Goal: Transaction & Acquisition: Book appointment/travel/reservation

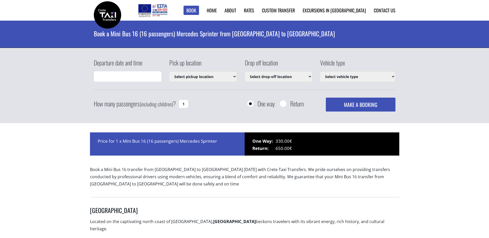
type input "[DATE] 19:47"
select select "4604"
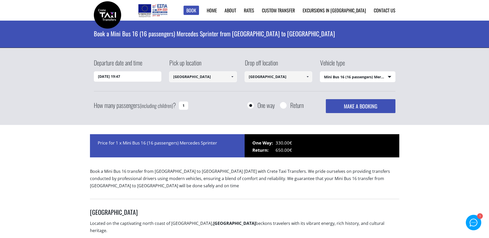
click at [112, 75] on input "[DATE] 19:47" at bounding box center [128, 76] width 68 height 10
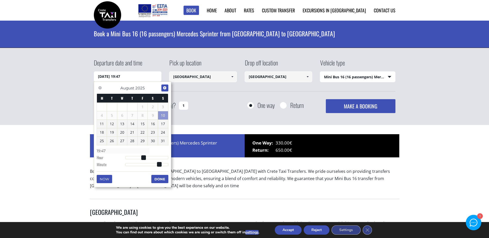
click at [166, 85] on link "Next" at bounding box center [164, 88] width 7 height 7
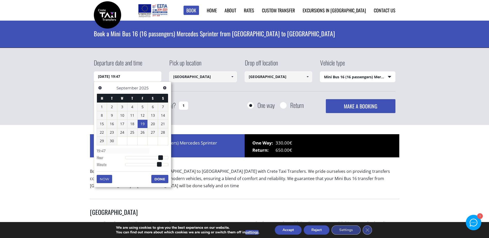
click at [141, 126] on link "19" at bounding box center [143, 124] width 10 height 8
type input "[DATE] 01:00"
type input "01:00"
type input "[DATE] 02:00"
type input "02:00"
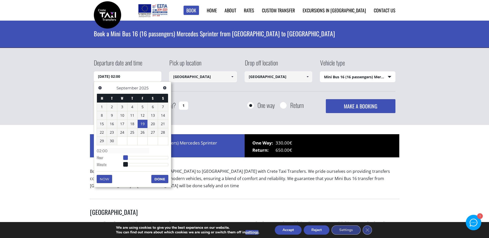
type input "[DATE] 03:00"
type input "03:00"
type input "[DATE] 04:00"
type input "04:00"
type input "[DATE] 05:00"
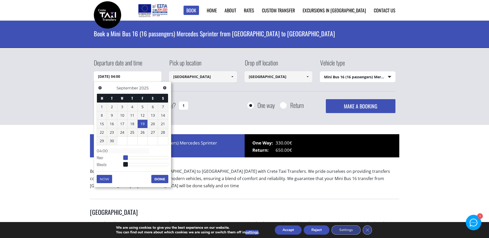
type input "05:00"
type input "[DATE] 06:00"
type input "06:00"
type input "[DATE] 07:00"
type input "07:00"
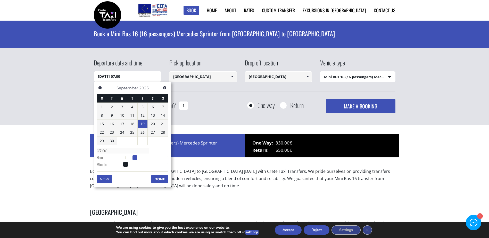
type input "[DATE] 08:00"
type input "08:00"
type input "[DATE] 09:00"
type input "09:00"
type input "[DATE] 10:00"
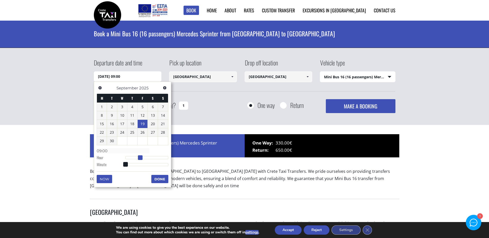
type input "10:00"
type input "[DATE] 11:00"
type input "11:00"
type input "[DATE] 12:00"
type input "12:00"
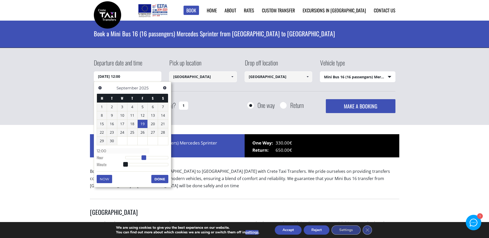
type input "[DATE] 13:00"
type input "13:00"
type input "[DATE] 14:00"
type input "14:00"
type input "[DATE] 15:00"
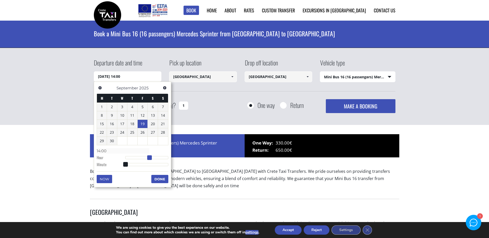
type input "15:00"
type input "[DATE] 16:00"
type input "16:00"
type input "[DATE] 17:00"
type input "17:00"
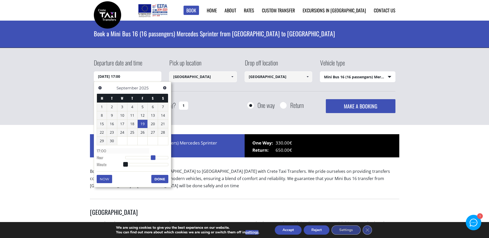
type input "[DATE] 18:00"
type input "18:00"
type input "[DATE] 19:00"
type input "19:00"
drag, startPoint x: 125, startPoint y: 156, endPoint x: 159, endPoint y: 156, distance: 34.6
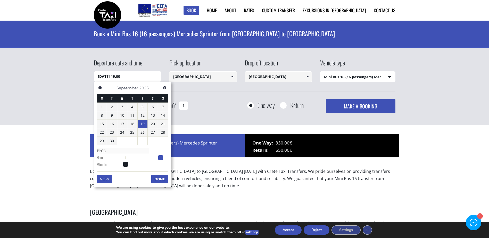
click at [159, 156] on span at bounding box center [160, 158] width 5 height 5
click at [161, 180] on button "Done" at bounding box center [159, 179] width 17 height 8
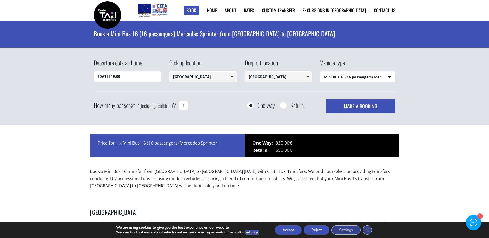
click at [280, 80] on input "[GEOGRAPHIC_DATA]" at bounding box center [279, 76] width 68 height 11
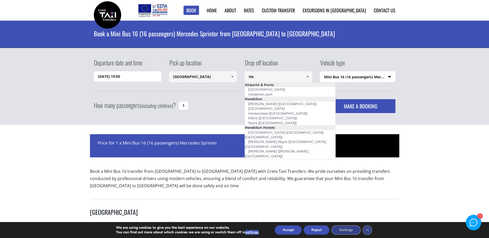
type input "H"
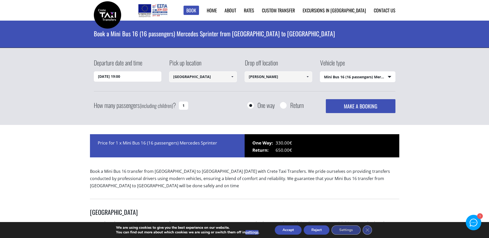
type input "[PERSON_NAME]"
click at [295, 85] on div "Departure date and time [DATE] 19:00 Pick up location [GEOGRAPHIC_DATA] Select …" at bounding box center [245, 74] width 302 height 33
click at [339, 76] on select "Select vehicle type Taxi (4 passengers) Mercedes E Class Mini Van (7 passengers…" at bounding box center [357, 77] width 75 height 11
click at [320, 72] on select "Select vehicle type Taxi (4 passengers) Mercedes E Class Mini Van (7 passengers…" at bounding box center [357, 77] width 75 height 11
click at [349, 80] on select "Select vehicle type Taxi (4 passengers) Mercedes E Class Mini Van (7 passengers…" at bounding box center [357, 77] width 75 height 11
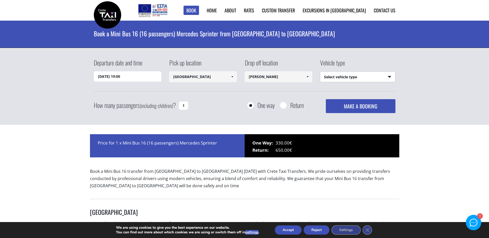
select select "540"
click at [320, 72] on select "Select vehicle type Taxi (4 passengers) Mercedes E Class Mini Van (7 passengers…" at bounding box center [357, 77] width 75 height 11
click at [284, 80] on input "[PERSON_NAME]" at bounding box center [279, 76] width 68 height 11
drag, startPoint x: 283, startPoint y: 78, endPoint x: 254, endPoint y: 78, distance: 29.1
click at [254, 78] on input "[PERSON_NAME]" at bounding box center [279, 76] width 68 height 11
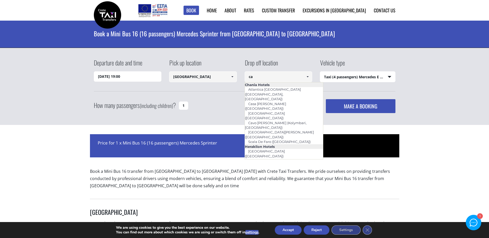
type input "c"
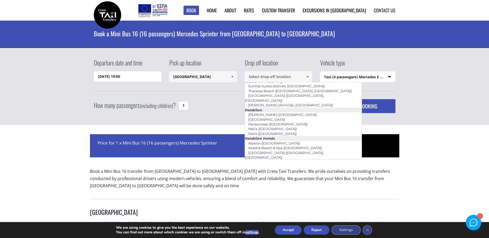
scroll to position [409, 0]
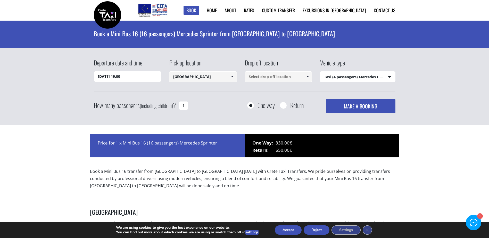
click at [269, 76] on input at bounding box center [279, 76] width 68 height 11
click at [309, 78] on span at bounding box center [308, 77] width 4 height 4
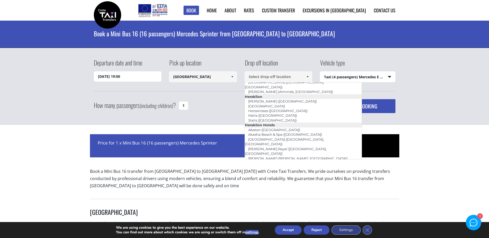
scroll to position [424, 0]
click at [453, 59] on div "Departure date and time [DATE] 19:00 Pick up location [GEOGRAPHIC_DATA] Select …" at bounding box center [244, 86] width 489 height 77
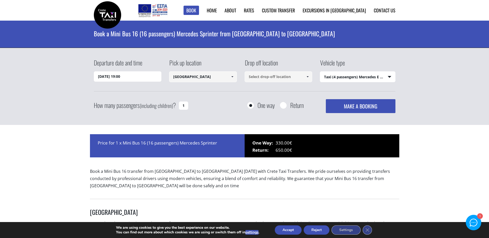
click at [274, 80] on input at bounding box center [279, 76] width 68 height 11
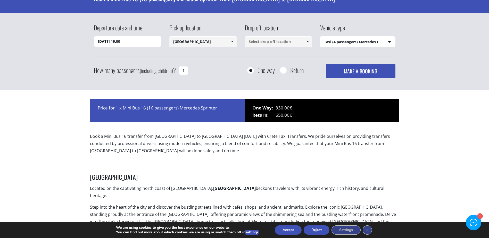
scroll to position [26, 0]
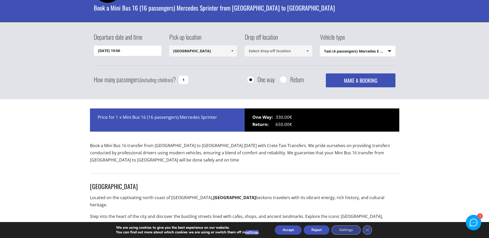
click at [265, 47] on input at bounding box center [279, 51] width 68 height 11
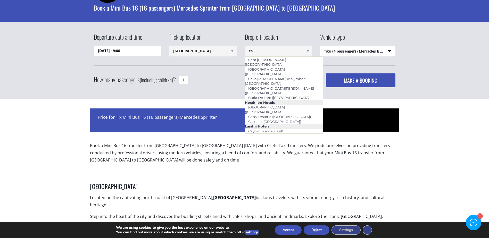
type input "c"
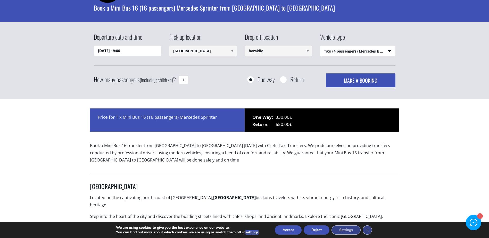
drag, startPoint x: 268, startPoint y: 51, endPoint x: 207, endPoint y: 47, distance: 61.8
click at [210, 48] on div "Departure date and time [DATE] 19:00 Pick up location [GEOGRAPHIC_DATA] Select …" at bounding box center [245, 48] width 302 height 33
paste input "Leof. [PERSON_NAME] 72, Iraklio 714 14"
type input "Leof. [PERSON_NAME] 72, Iraklio 714 14"
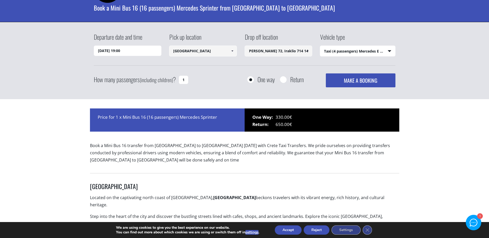
scroll to position [0, 0]
click at [283, 32] on div "Departure date and time [DATE] 19:00 Pick up location [GEOGRAPHIC_DATA] Select …" at bounding box center [244, 60] width 489 height 77
click at [355, 80] on button "MAKE A BOOKING" at bounding box center [360, 81] width 69 height 14
